Goal: Use online tool/utility: Utilize a website feature to perform a specific function

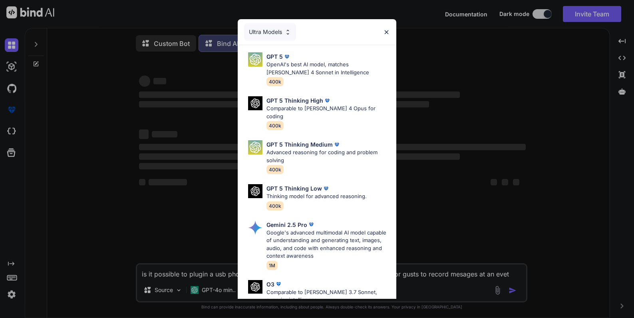
click at [386, 29] on img at bounding box center [386, 32] width 7 height 7
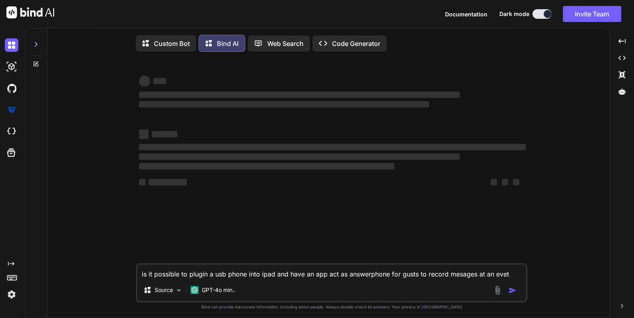
type textarea "x"
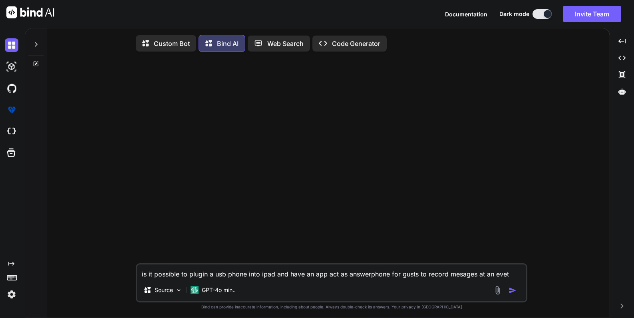
click at [235, 272] on textarea "is it possible to plugin a usb phone into ipad and have an app act as answerpho…" at bounding box center [331, 271] width 389 height 14
type textarea "x"
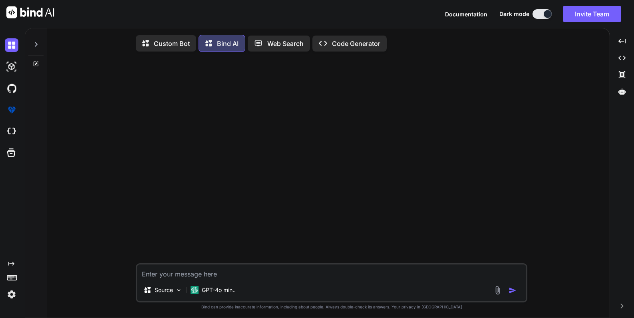
paste textarea "Project Goal: Create a single-page web application called "Audio Guestbook." Th…"
type textarea "Project Goal: Create a single-page web application called "Audio Guestbook." Th…"
type textarea "x"
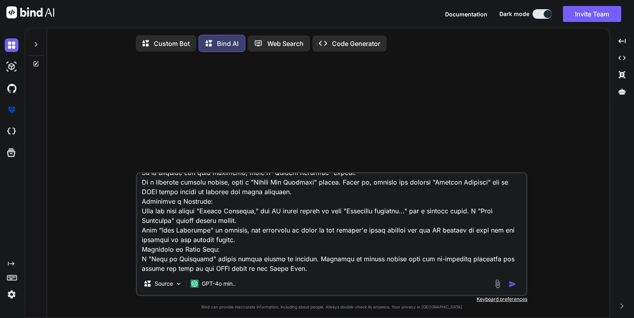
type textarea "Project Goal: Create a single-page web application called "Audio Guestbook." Th…"
click at [512, 287] on img "button" at bounding box center [512, 284] width 8 height 8
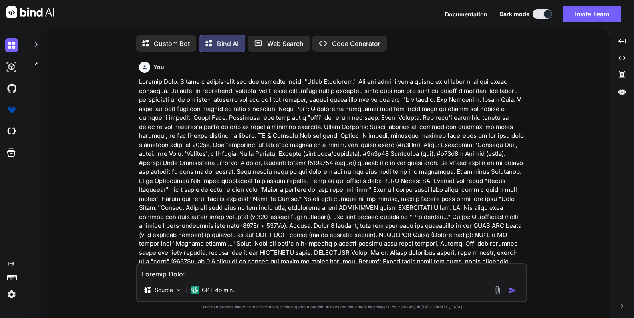
scroll to position [4, 0]
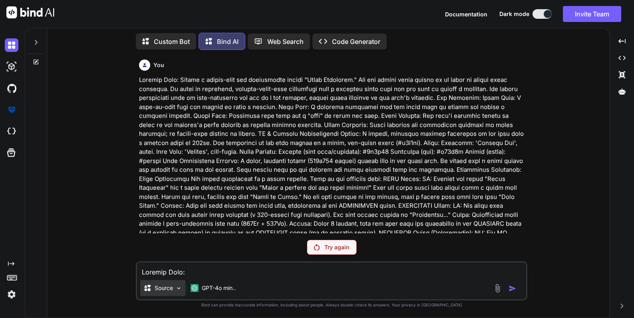
click at [180, 286] on img at bounding box center [178, 288] width 7 height 7
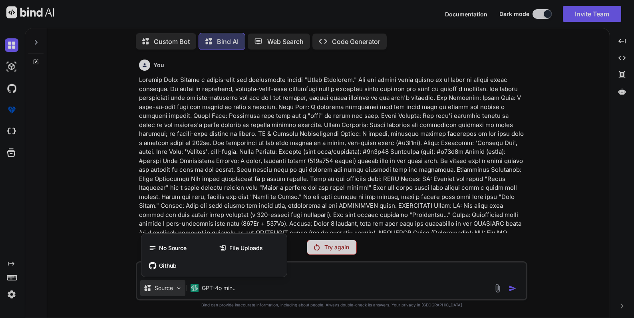
click at [81, 78] on div at bounding box center [317, 159] width 634 height 318
type textarea "x"
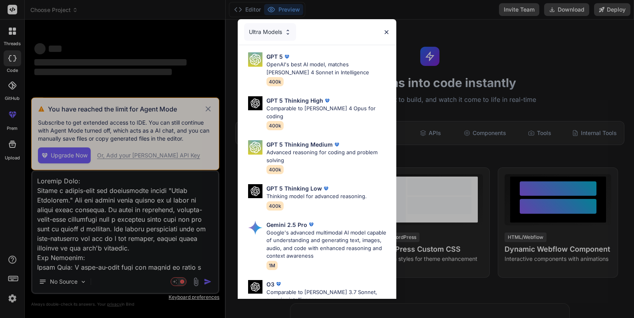
click at [64, 189] on div "Ultra Models GPT 5 OpenAI's best AI model, matches Claude 4 Sonnet in Intellige…" at bounding box center [317, 159] width 634 height 318
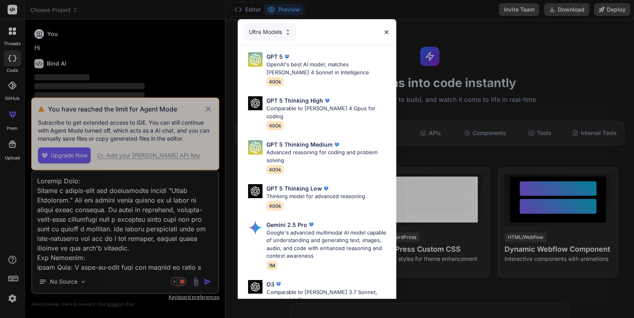
click at [75, 201] on div "Ultra Models GPT 5 OpenAI's best AI model, matches Claude 4 Sonnet in Intellige…" at bounding box center [317, 159] width 634 height 318
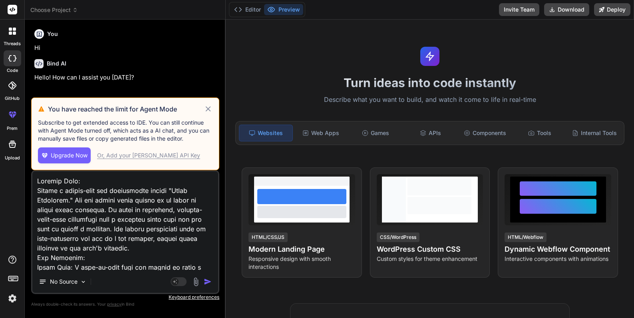
click at [209, 108] on icon at bounding box center [207, 108] width 5 height 5
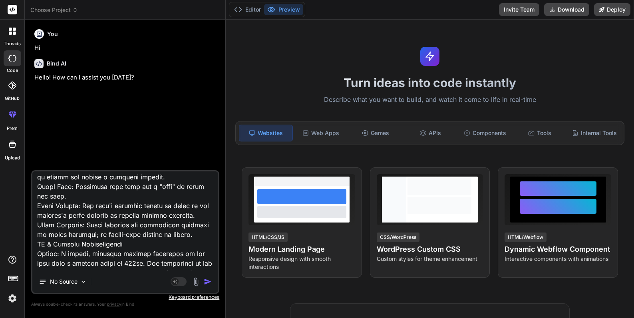
scroll to position [120, 0]
click at [115, 240] on textarea at bounding box center [125, 220] width 186 height 99
type textarea "x"
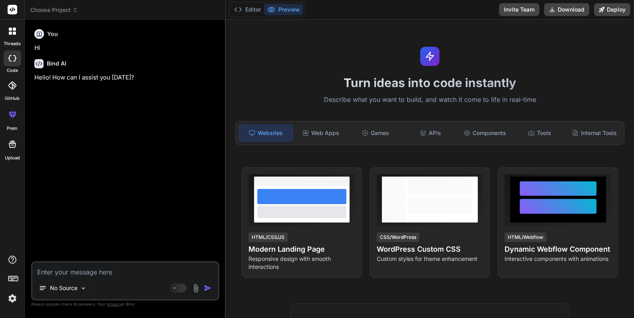
scroll to position [0, 0]
paste textarea "Project Goal: Create a single-page web application called "Audio Guestbook." Th…"
type textarea "x"
type textarea "Project Goal: Create a single-page web application called "Audio Guestbook." Th…"
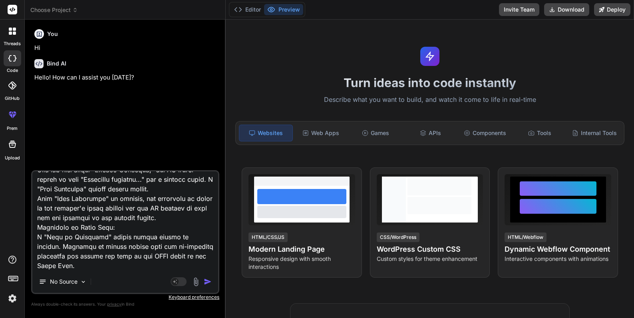
click at [204, 279] on img "button" at bounding box center [208, 282] width 8 height 8
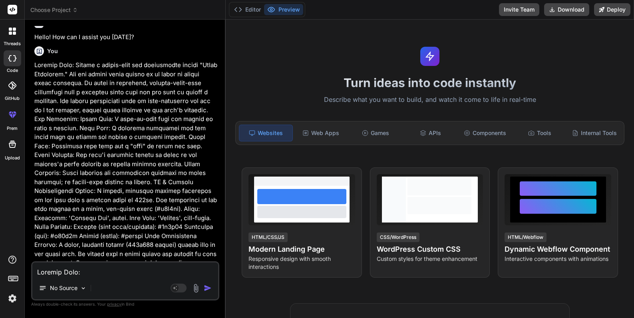
scroll to position [58, 0]
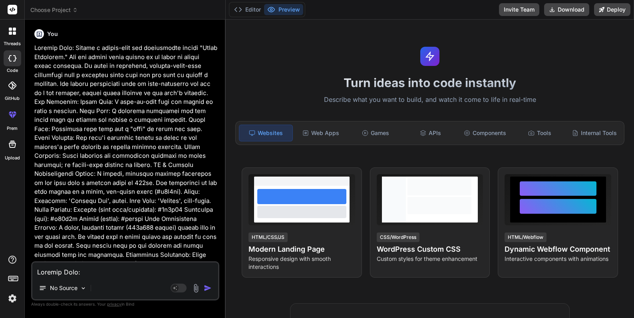
click at [205, 286] on img "button" at bounding box center [208, 288] width 8 height 8
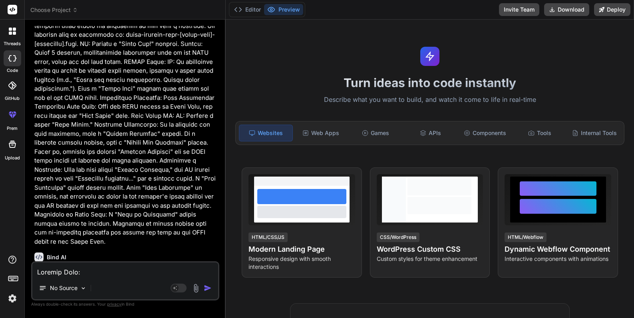
scroll to position [669, 0]
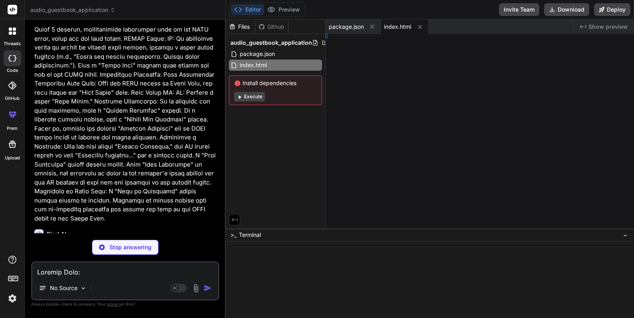
type textarea "x"
type textarea ";"
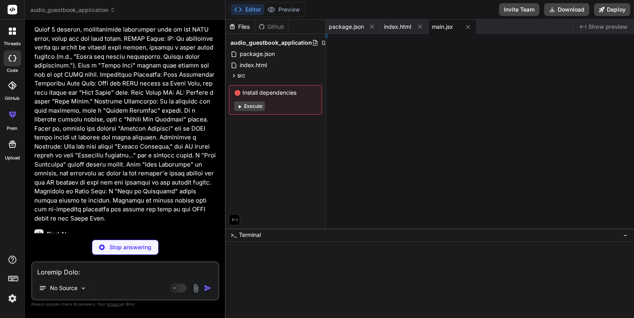
type textarea "x"
type textarea "}"
type textarea "x"
type textarea "ault App;"
type textarea "x"
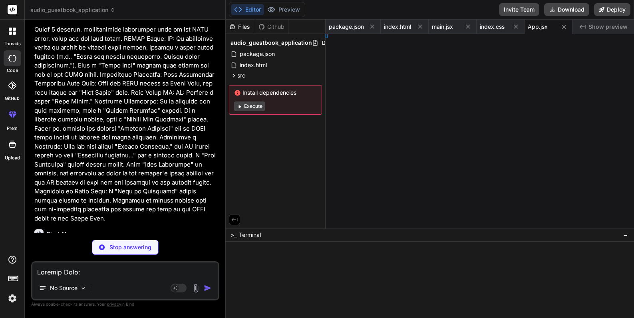
type textarea "tton;"
type textarea "x"
type textarea "fff; }"
type textarea "x"
type textarea "layer;"
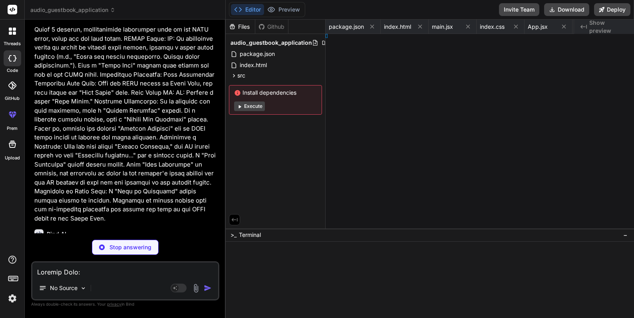
type textarea "x"
type textarea "tMode;"
type textarea "x"
type textarea "ode;"
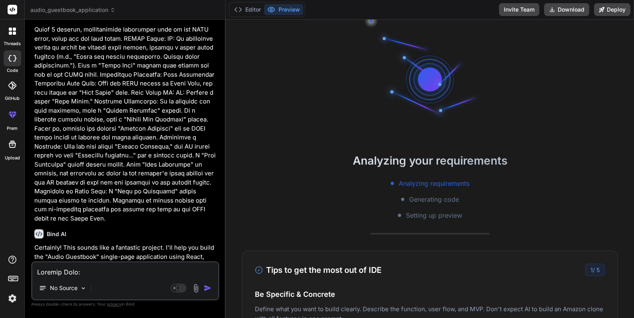
type textarea "x"
